Goal: Transaction & Acquisition: Purchase product/service

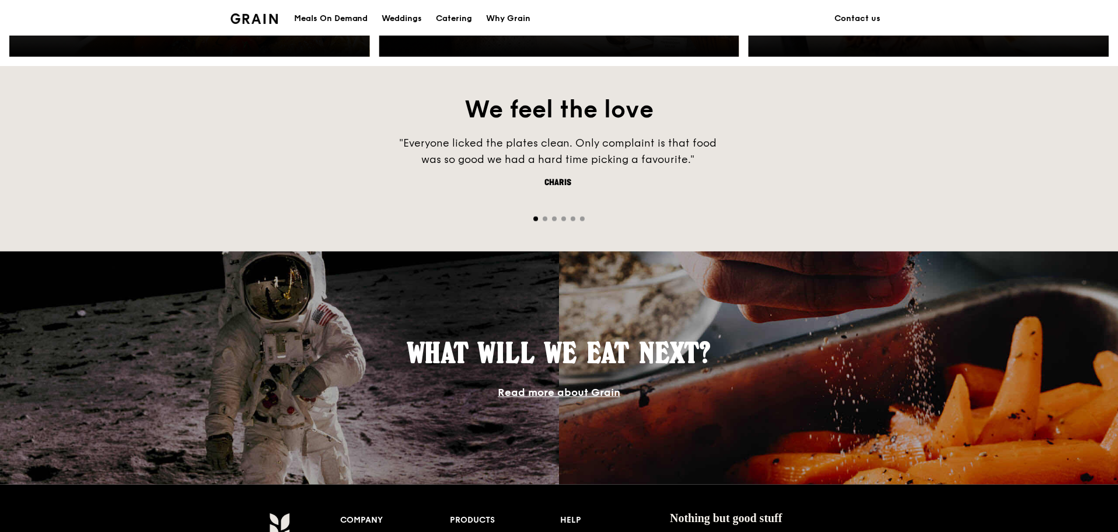
scroll to position [759, 0]
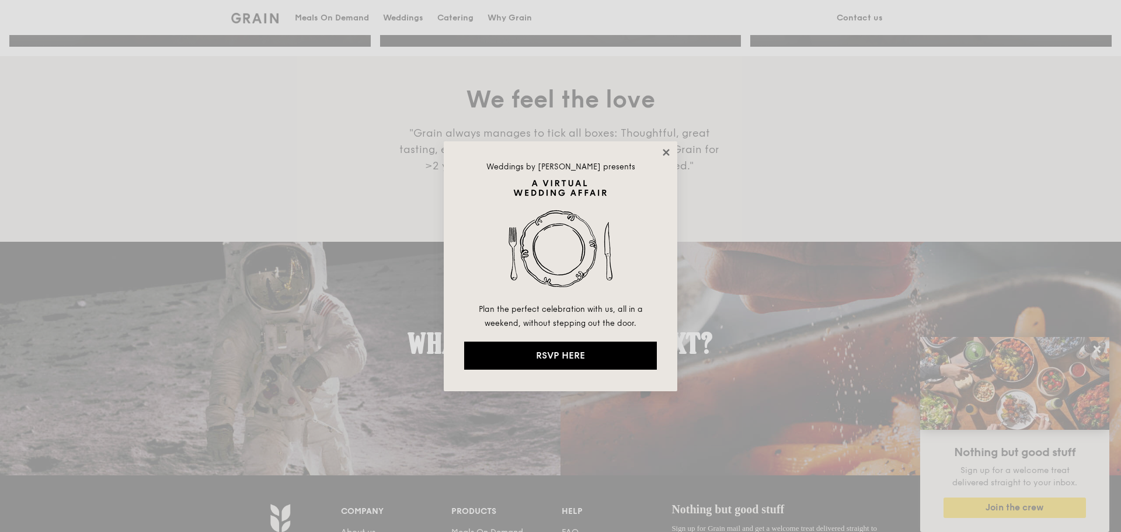
click at [666, 152] on icon at bounding box center [665, 152] width 6 height 6
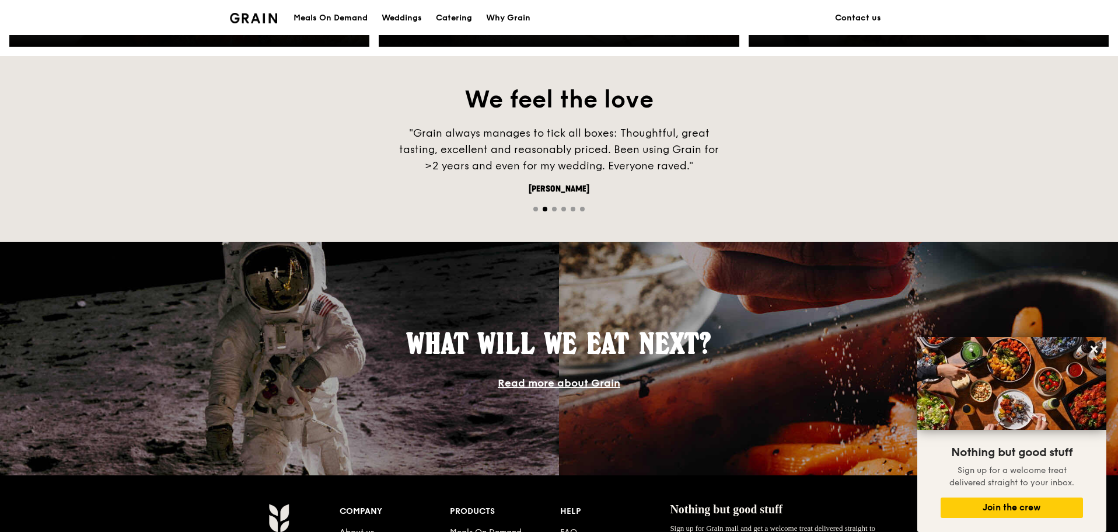
click at [316, 18] on div "Meals On Demand" at bounding box center [331, 18] width 74 height 35
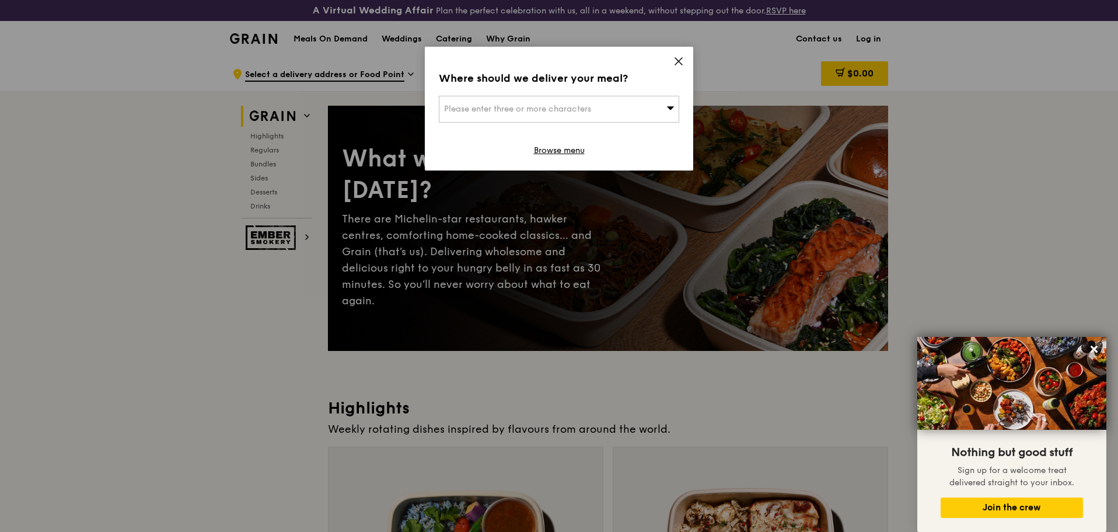
click at [655, 110] on div "Please enter three or more characters" at bounding box center [559, 109] width 240 height 27
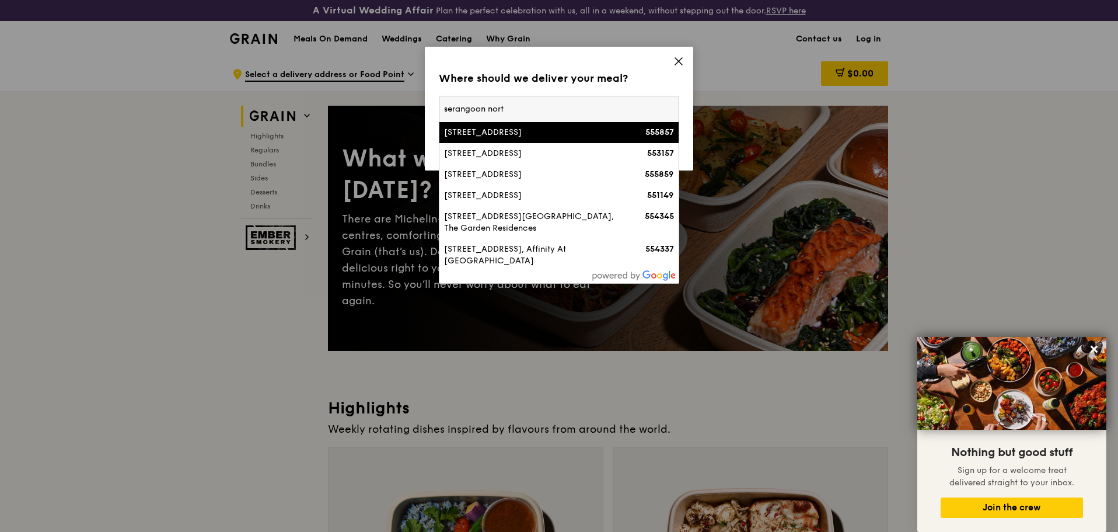
click at [442, 108] on input "serangoon nort" at bounding box center [558, 109] width 239 height 26
click at [533, 106] on input "1 serangoon nort" at bounding box center [558, 109] width 239 height 26
type input "[STREET_ADDRESS]"
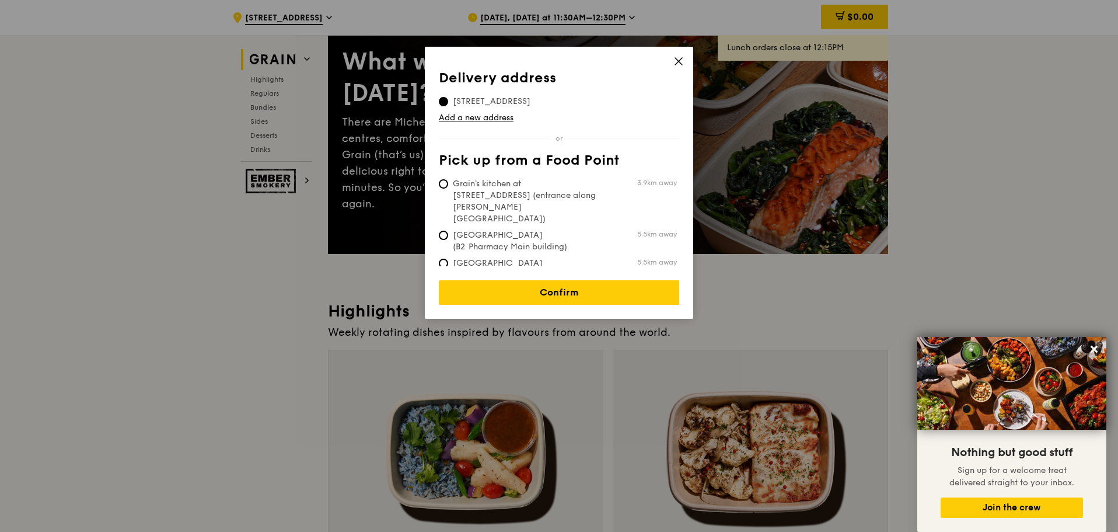
scroll to position [117, 0]
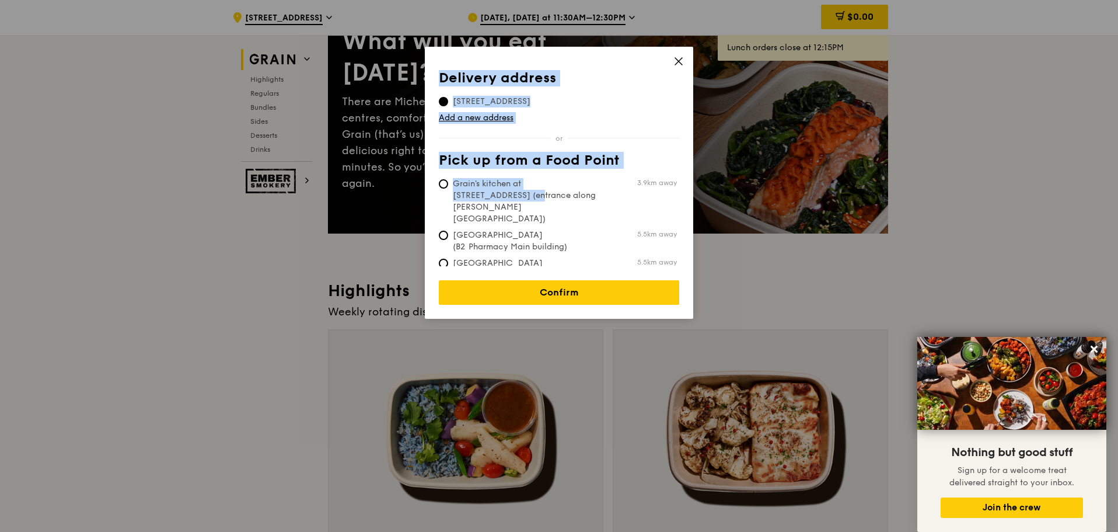
drag, startPoint x: 681, startPoint y: 59, endPoint x: 582, endPoint y: 184, distance: 160.0
click at [582, 184] on div "Delivery address Pick up from a Food Point Delivery address [STREET_ADDRESS] Ad…" at bounding box center [559, 183] width 268 height 272
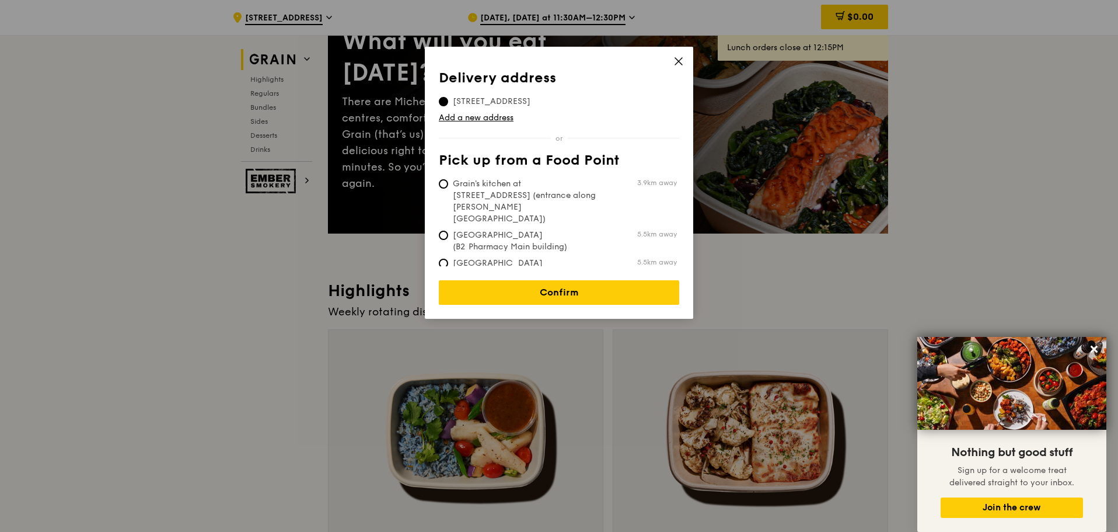
click at [537, 196] on span "Grain's kitchen at [STREET_ADDRESS] (entrance along [PERSON_NAME][GEOGRAPHIC_DA…" at bounding box center [526, 201] width 174 height 47
click at [448, 189] on input "Grain's kitchen at [STREET_ADDRESS] (entrance along [PERSON_NAME][GEOGRAPHIC_DA…" at bounding box center [443, 183] width 9 height 9
radio input "true"
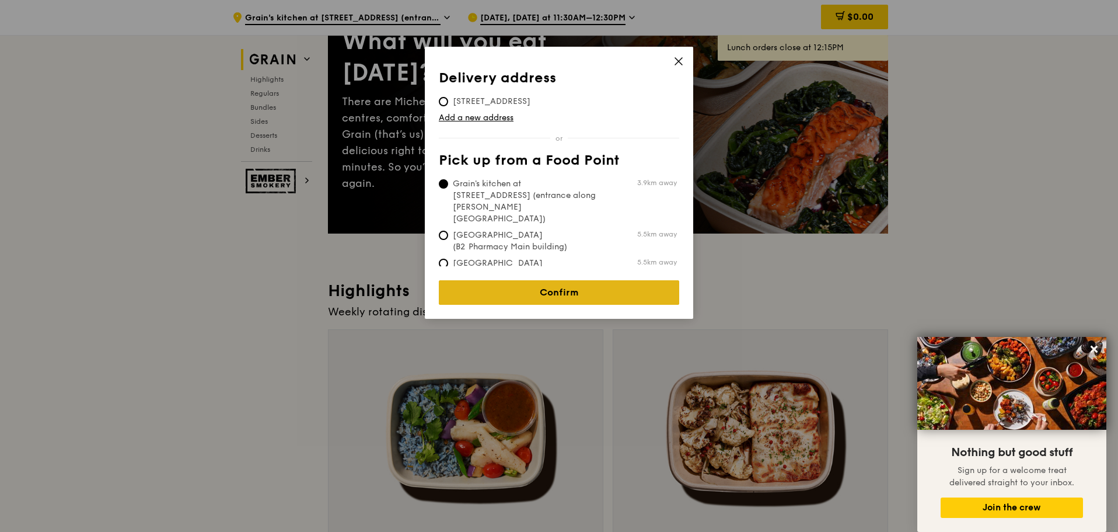
click at [552, 280] on link "Confirm" at bounding box center [559, 292] width 240 height 25
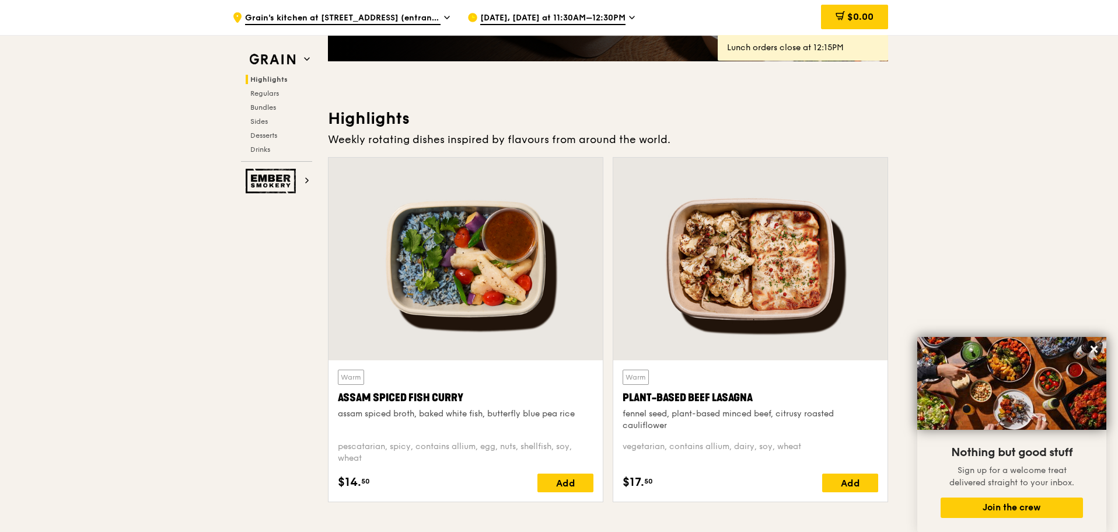
scroll to position [287, 0]
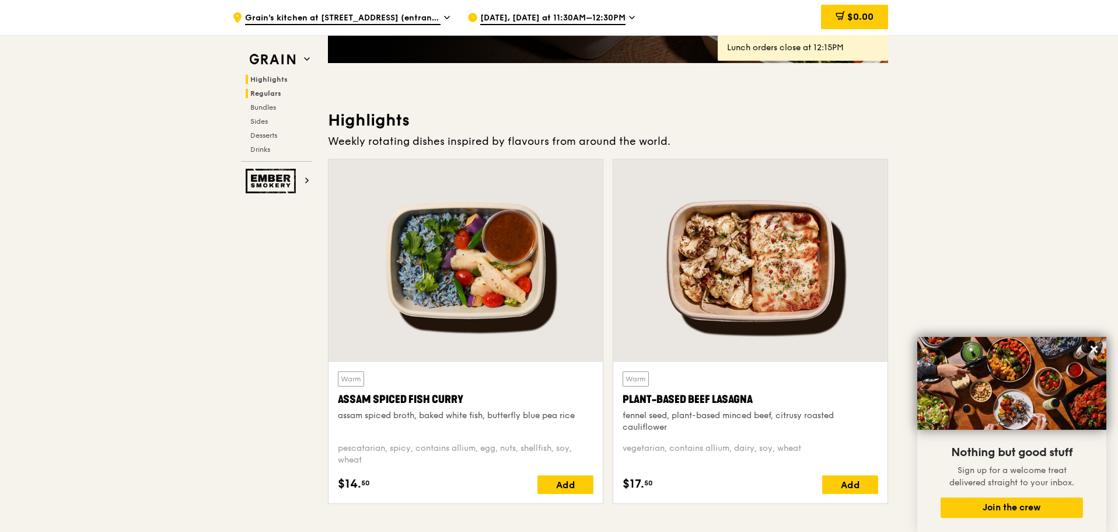
click at [271, 91] on span "Regulars" at bounding box center [265, 93] width 31 height 8
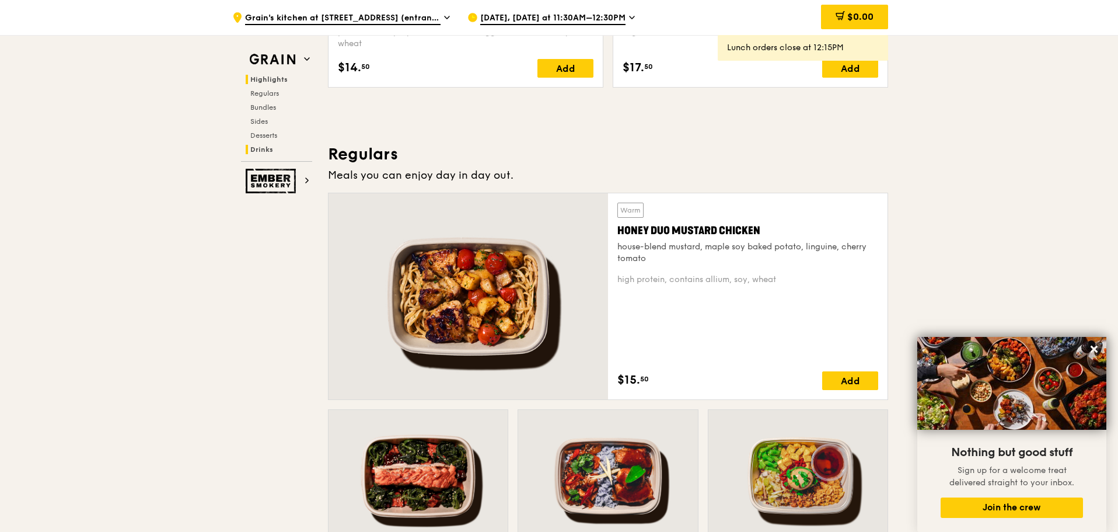
scroll to position [800, 0]
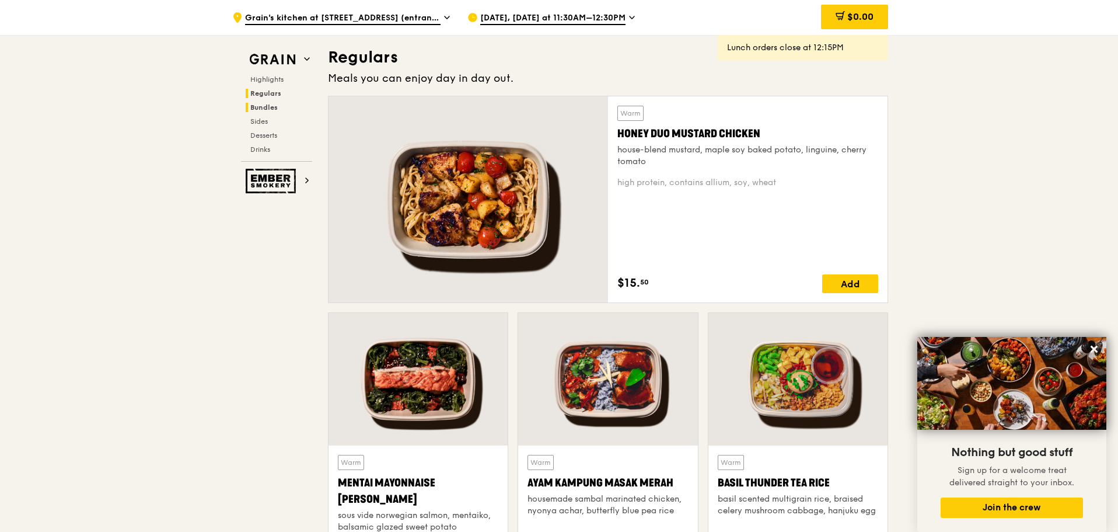
click at [266, 109] on span "Bundles" at bounding box center [263, 107] width 27 height 8
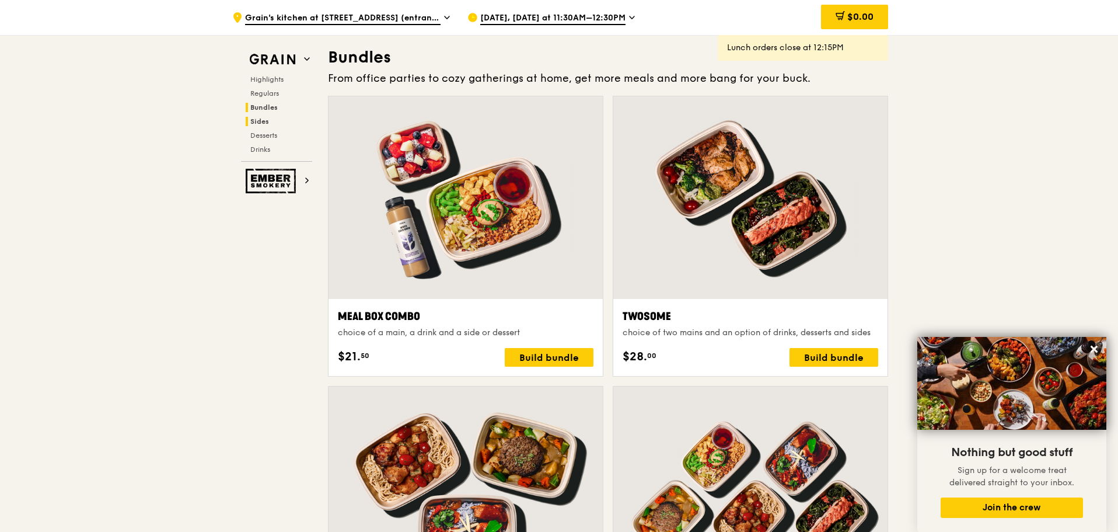
click at [263, 118] on span "Sides" at bounding box center [259, 121] width 19 height 8
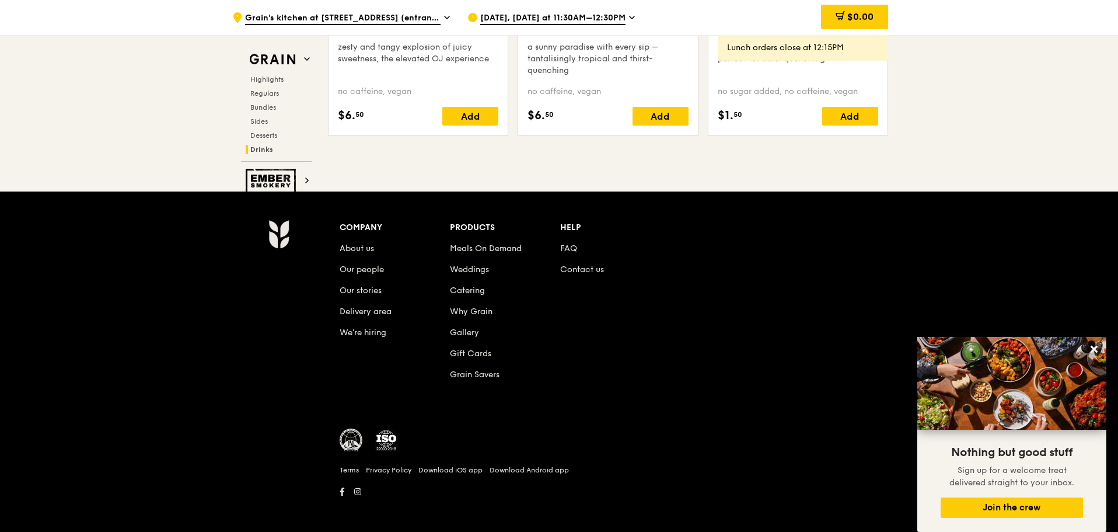
scroll to position [4856, 0]
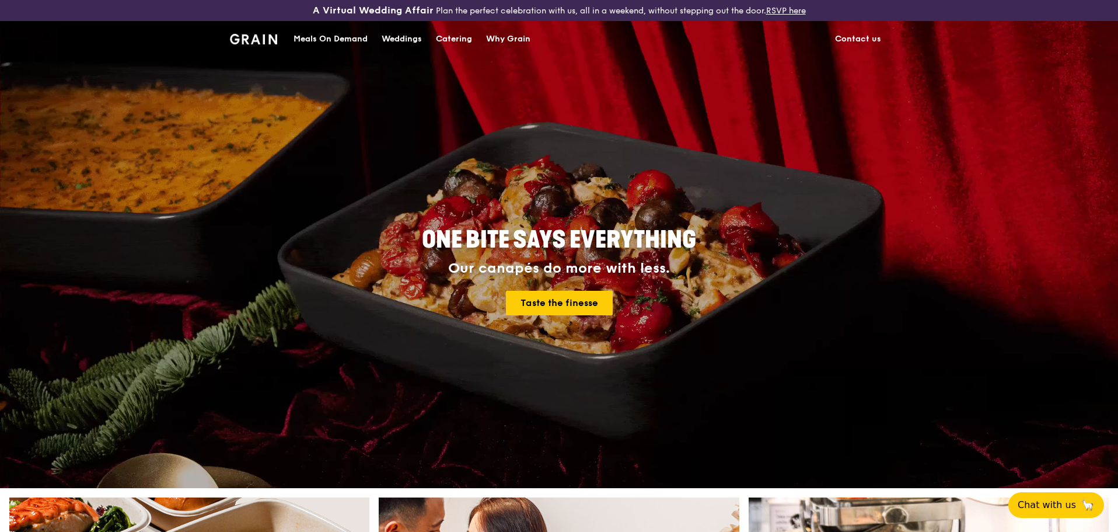
click at [491, 182] on div "ONE BITE SAYS EVERYTHING Our canapés do more with less. Taste the finesse" at bounding box center [559, 272] width 654 height 432
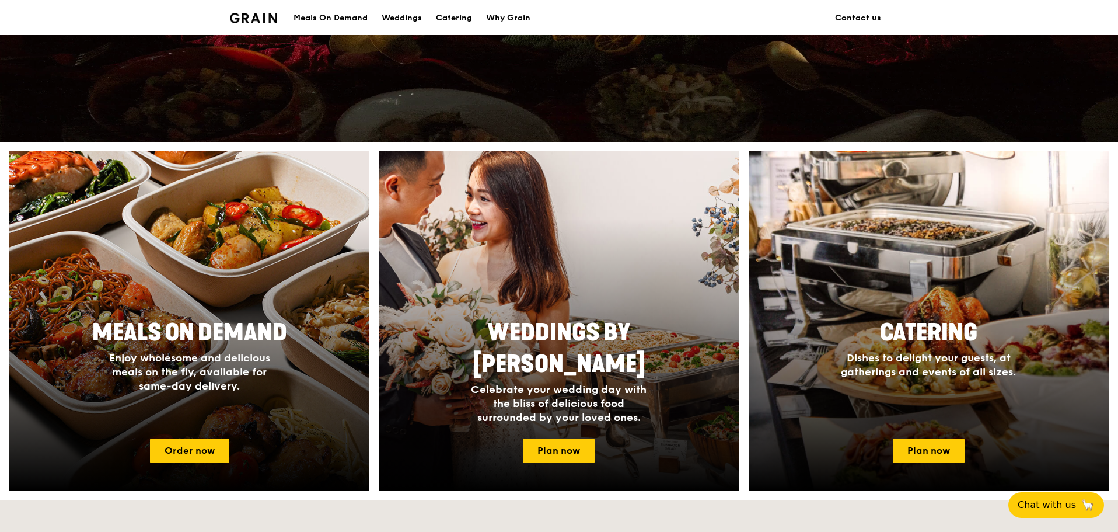
scroll to position [350, 0]
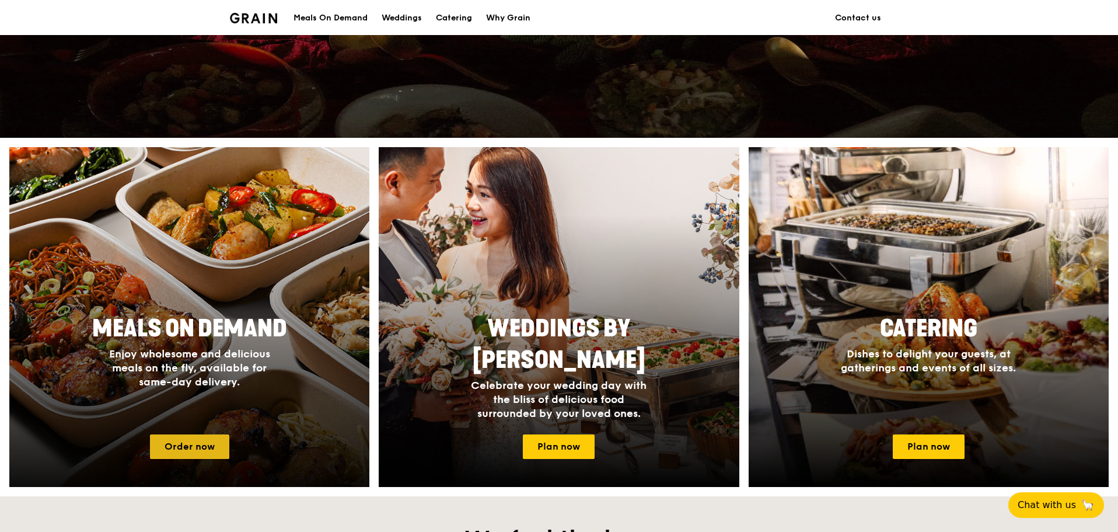
click at [214, 450] on link "Order now" at bounding box center [189, 446] width 79 height 25
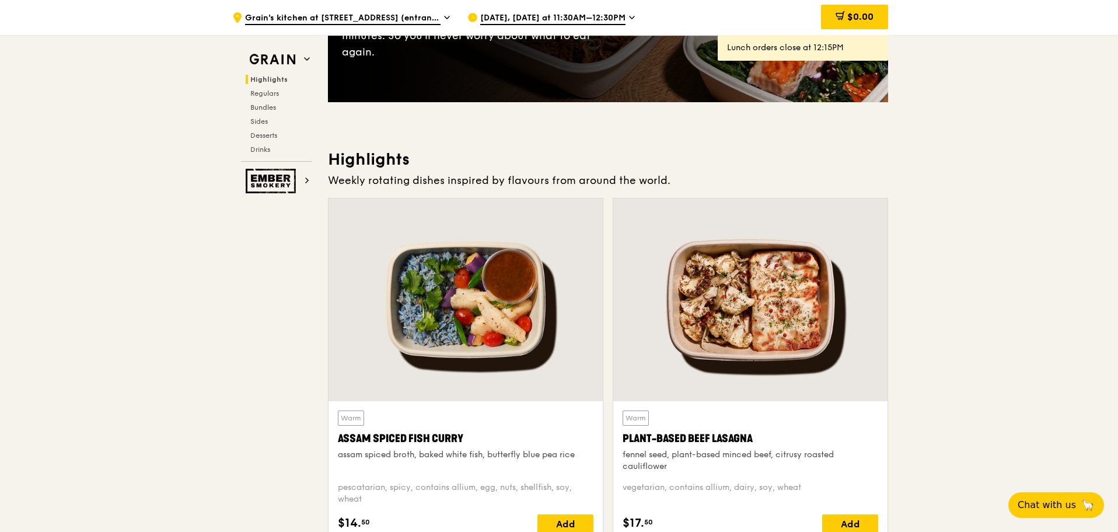
scroll to position [233, 0]
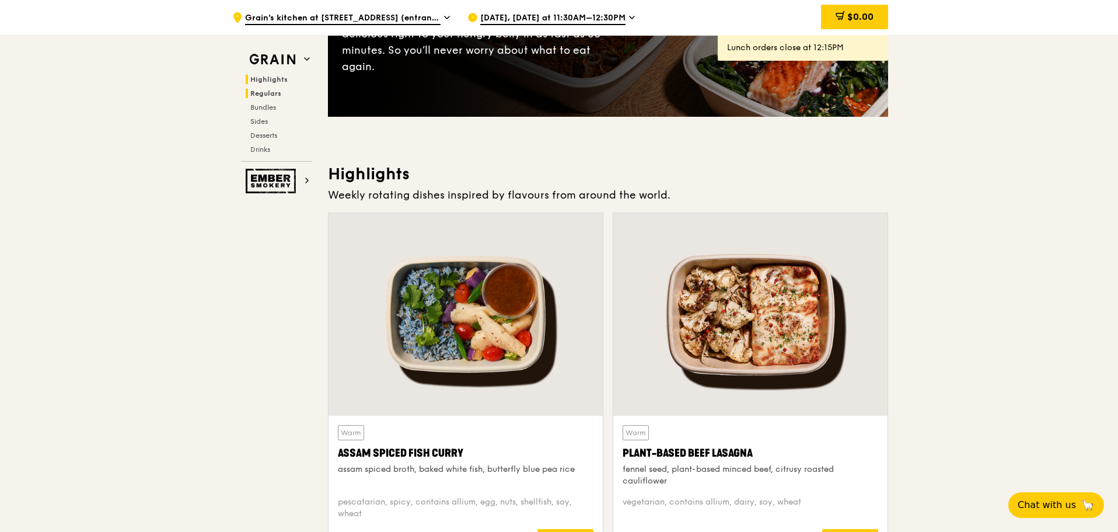
click at [250, 94] on span "Regulars" at bounding box center [265, 93] width 31 height 8
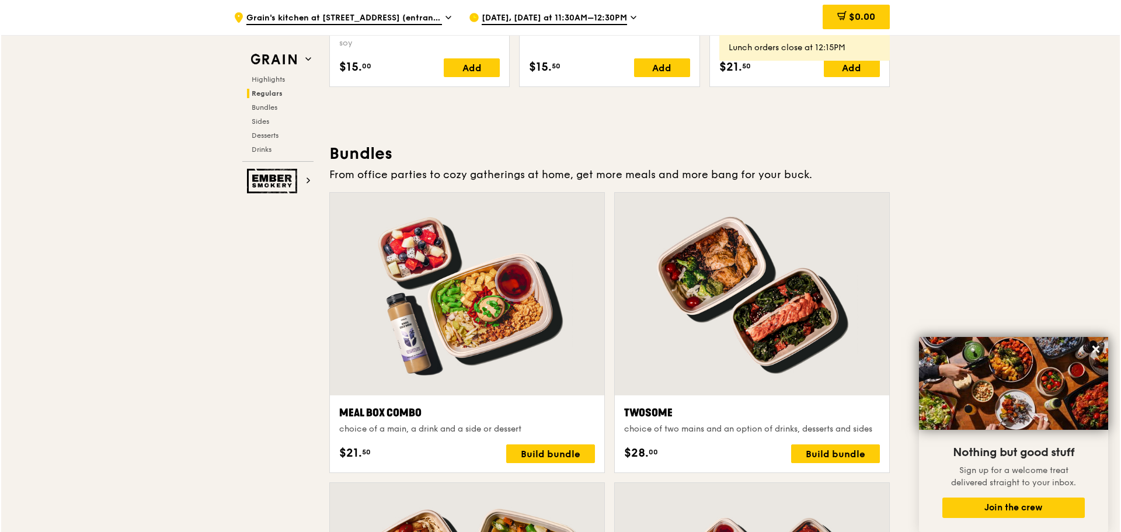
scroll to position [1676, 0]
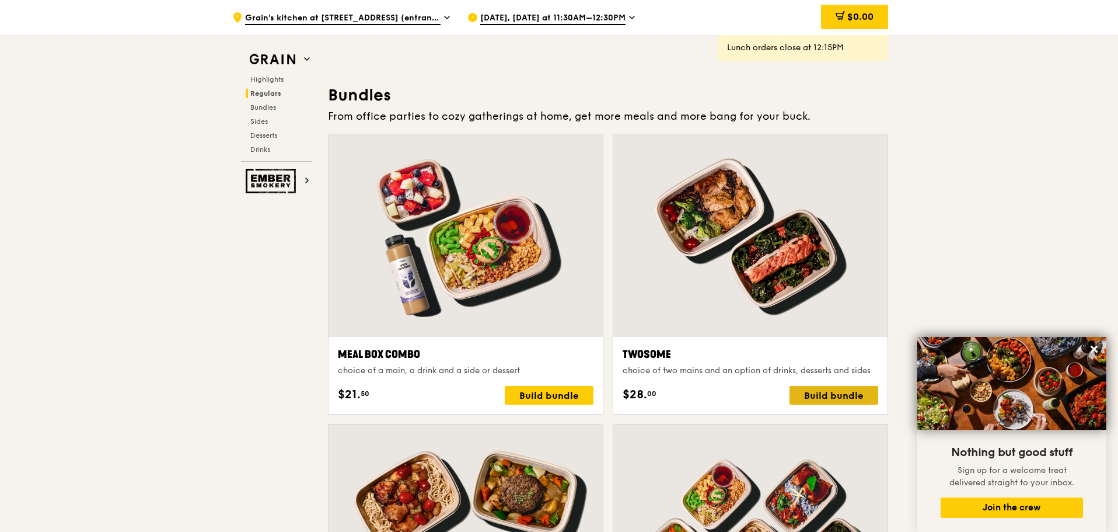
click at [817, 390] on div "Build bundle" at bounding box center [834, 395] width 89 height 19
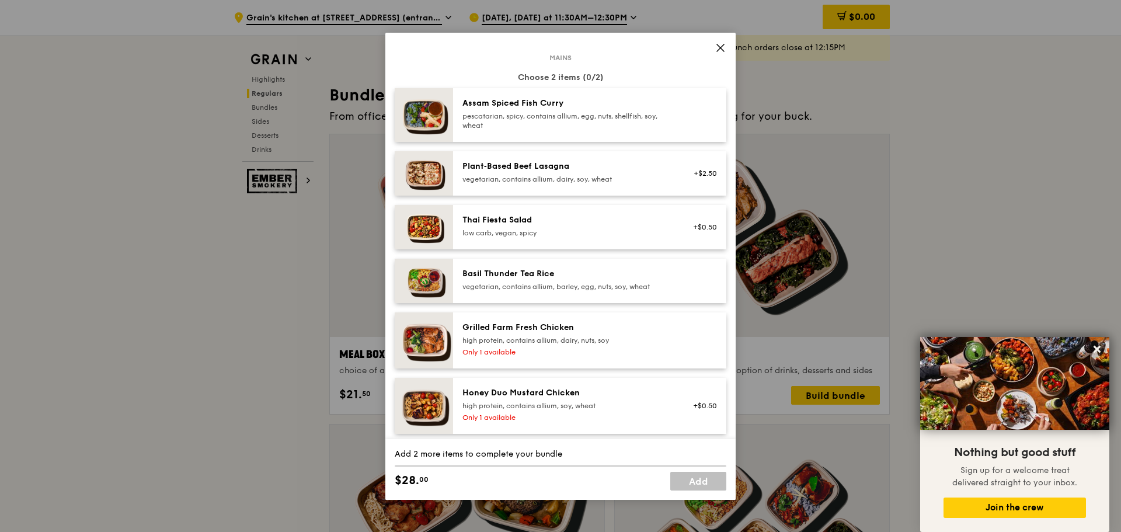
scroll to position [117, 0]
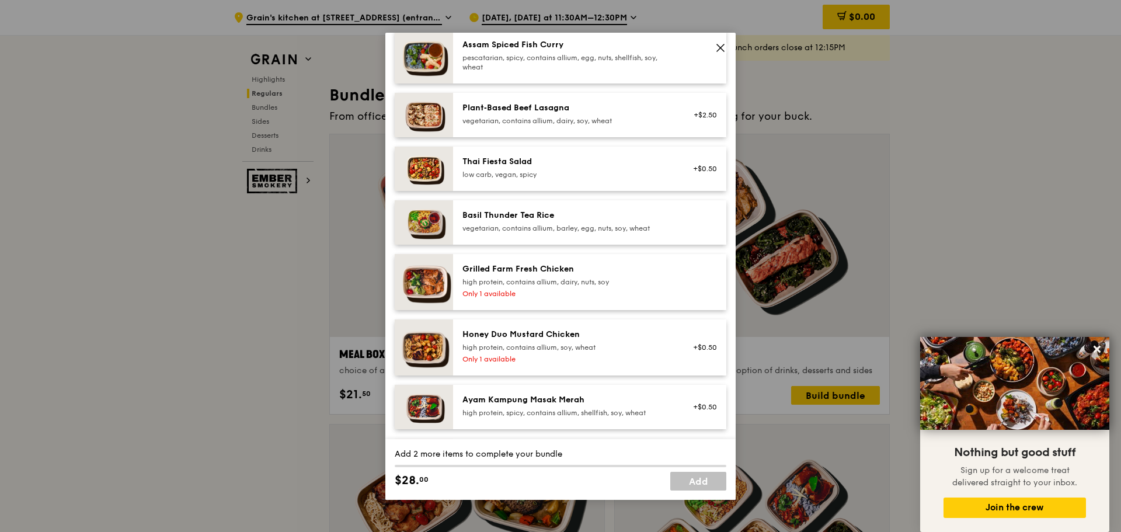
click at [537, 218] on div "Basil Thunder Tea Rice" at bounding box center [567, 216] width 210 height 12
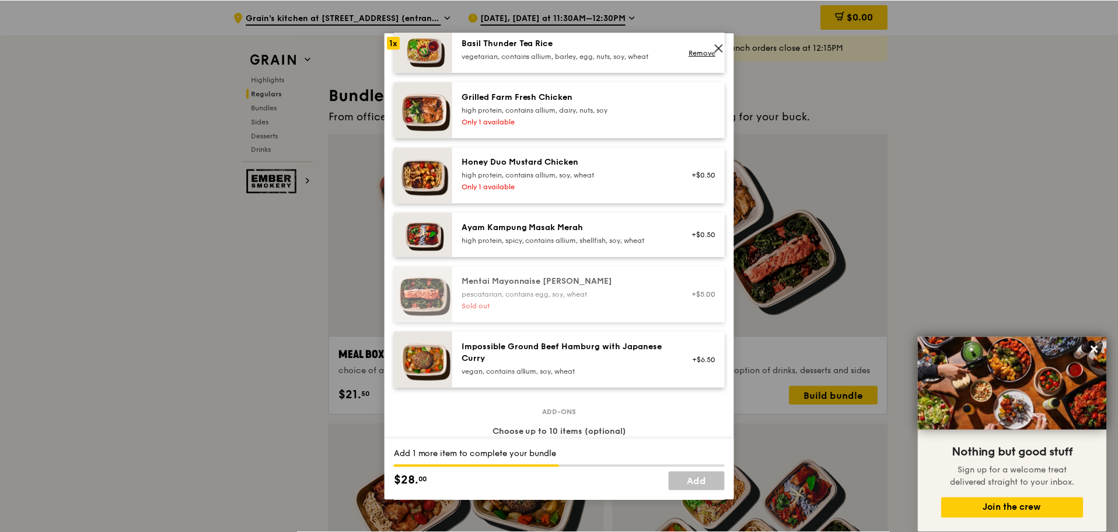
scroll to position [292, 0]
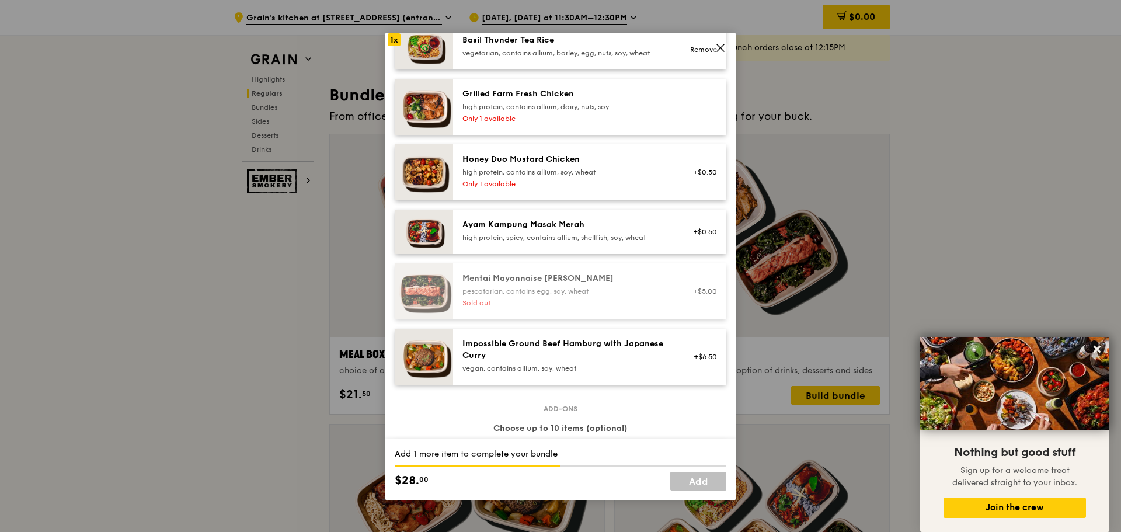
click at [504, 166] on div "Honey Duo Mustard Chicken high protein, contains allium, soy, wheat" at bounding box center [567, 164] width 210 height 23
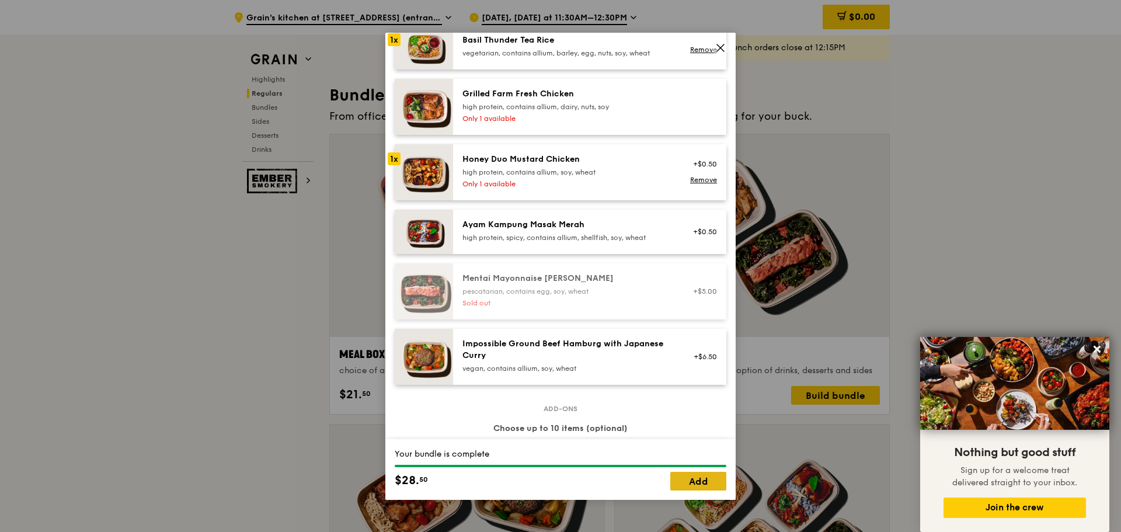
click at [714, 487] on link "Add" at bounding box center [698, 481] width 56 height 19
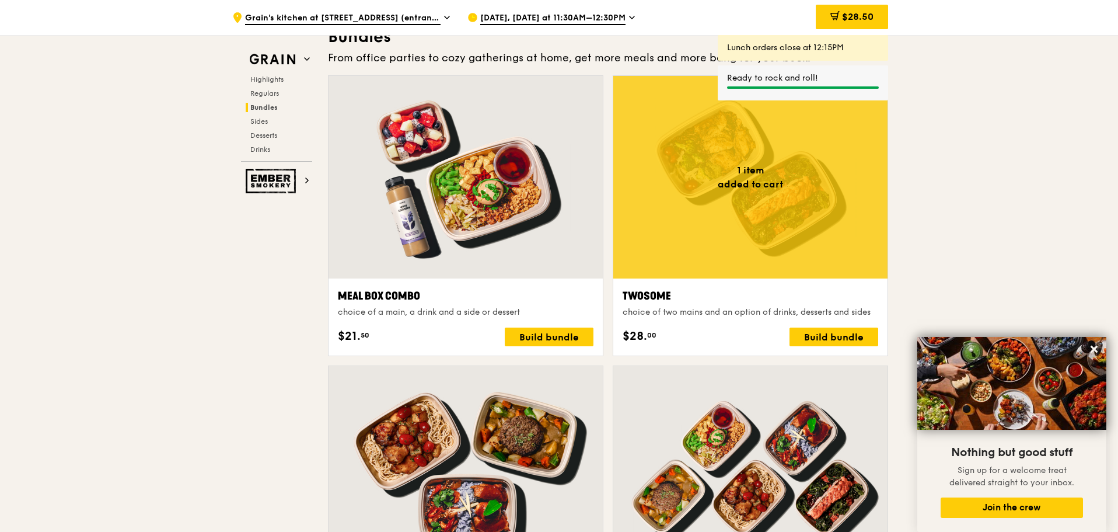
scroll to position [1792, 0]
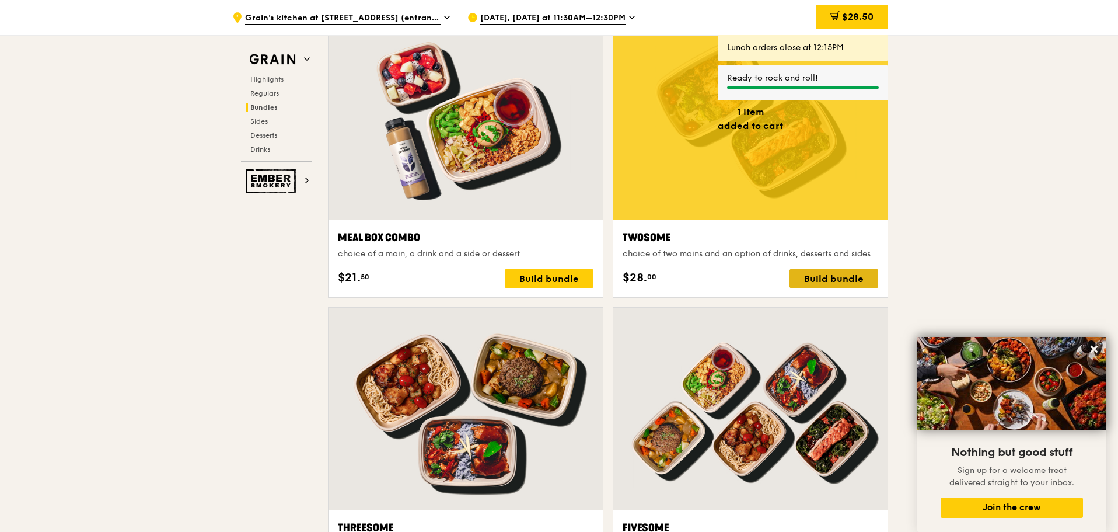
drag, startPoint x: 927, startPoint y: 287, endPoint x: 877, endPoint y: 284, distance: 49.7
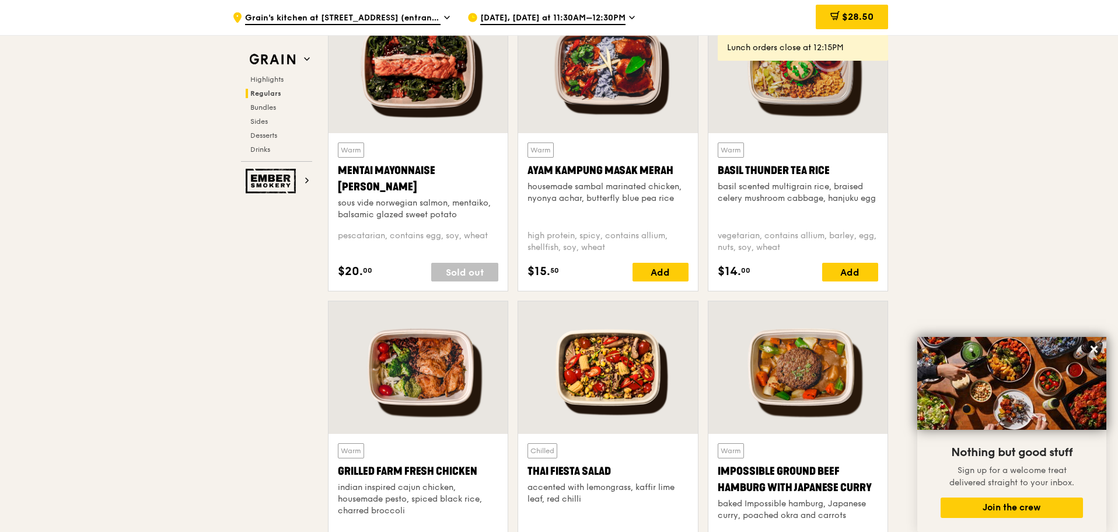
scroll to position [1092, 0]
